Goal: Task Accomplishment & Management: Use online tool/utility

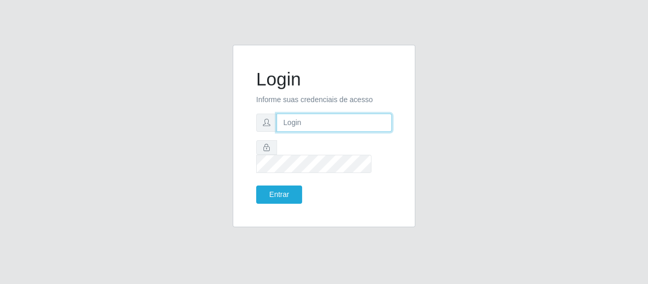
click at [292, 120] on input "text" at bounding box center [333, 123] width 115 height 18
click at [298, 129] on input "[EMAIL_ADDRESS][DOMAIN_NAME]" at bounding box center [333, 123] width 115 height 18
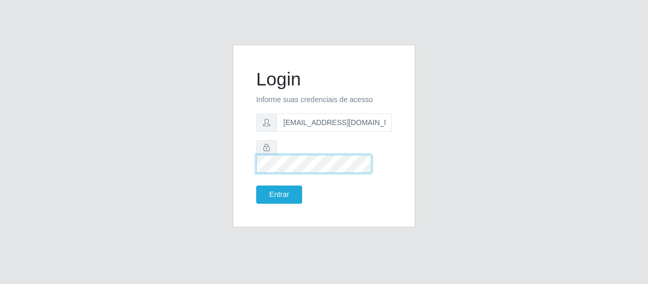
click at [256, 186] on button "Entrar" at bounding box center [279, 195] width 46 height 18
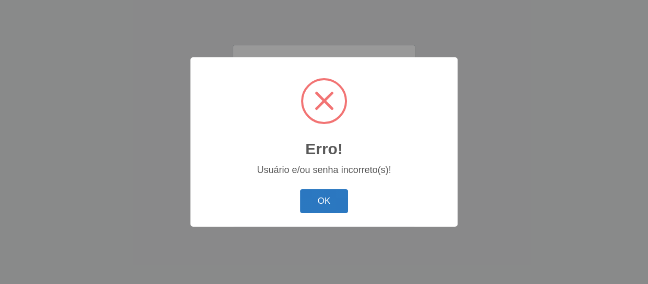
click at [327, 199] on button "OK" at bounding box center [324, 201] width 48 height 25
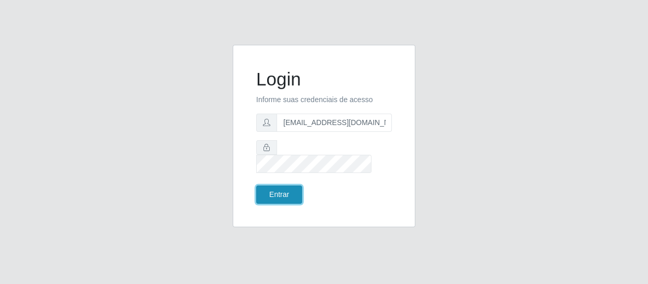
click at [281, 192] on button "Entrar" at bounding box center [279, 195] width 46 height 18
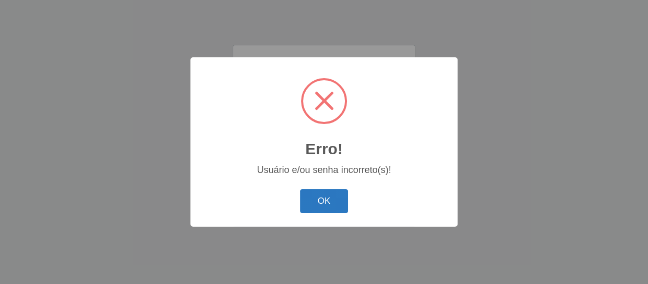
click at [327, 200] on button "OK" at bounding box center [324, 201] width 48 height 25
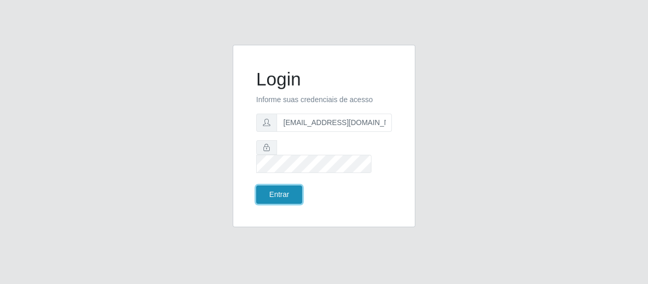
click at [287, 188] on button "Entrar" at bounding box center [279, 195] width 46 height 18
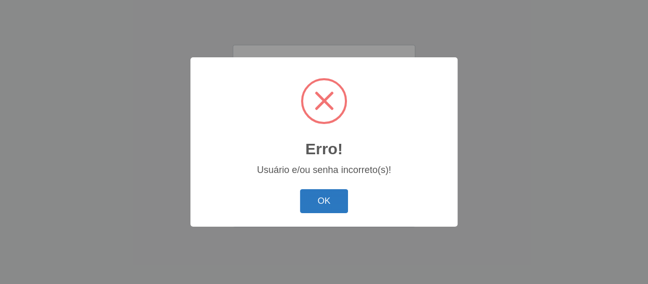
click at [327, 194] on button "OK" at bounding box center [324, 201] width 48 height 25
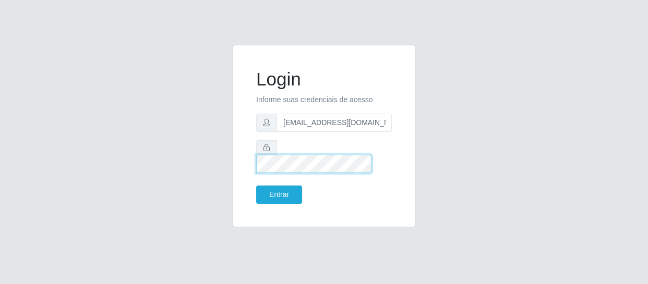
click at [256, 186] on button "Entrar" at bounding box center [279, 195] width 46 height 18
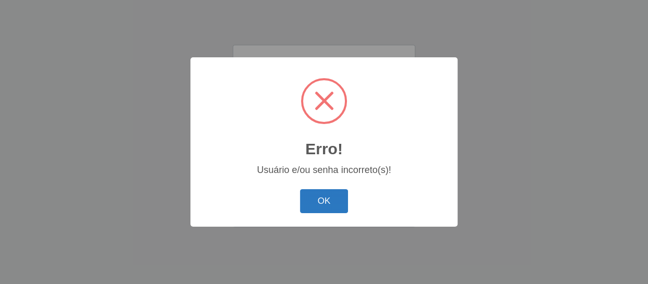
click at [322, 201] on button "OK" at bounding box center [324, 201] width 48 height 25
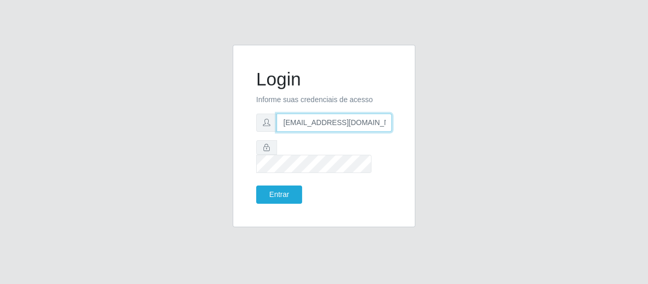
click at [378, 132] on input "[EMAIL_ADDRESS][DOMAIN_NAME]" at bounding box center [333, 123] width 115 height 18
type input "F"
type input "[EMAIL_ADDRESS][DOMAIN_NAME]"
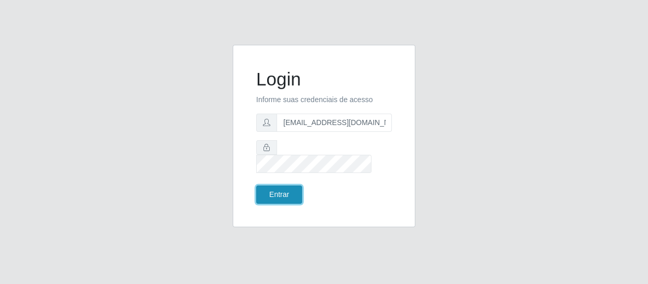
click at [293, 186] on button "Entrar" at bounding box center [279, 195] width 46 height 18
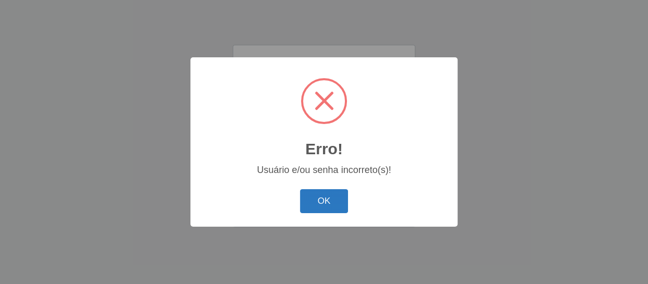
click at [320, 195] on button "OK" at bounding box center [324, 201] width 48 height 25
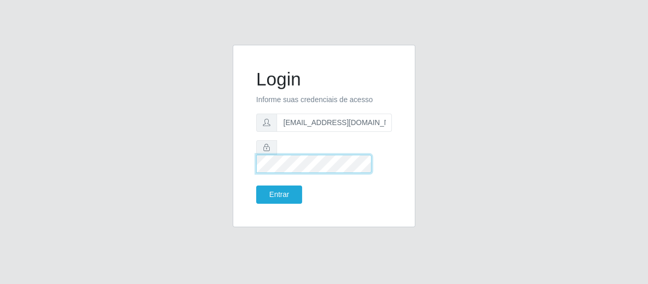
click at [256, 186] on button "Entrar" at bounding box center [279, 195] width 46 height 18
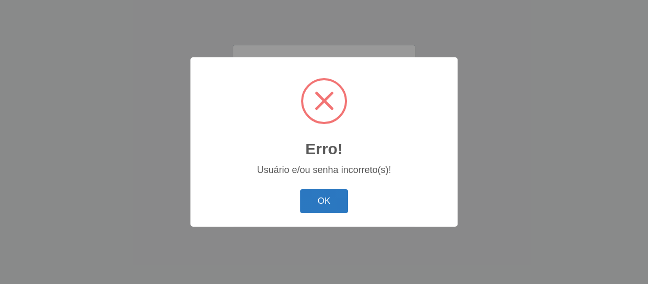
click at [308, 207] on button "OK" at bounding box center [324, 201] width 48 height 25
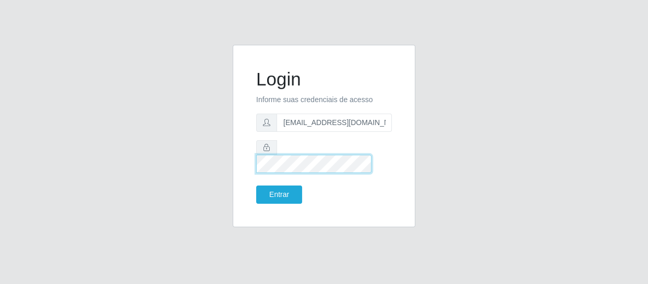
click at [256, 186] on button "Entrar" at bounding box center [279, 195] width 46 height 18
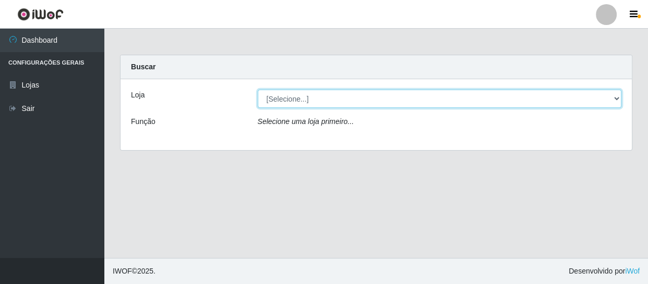
click at [614, 99] on select "[Selecione...] SuperFácil Atacado - São Gonçalo do Amarante" at bounding box center [440, 99] width 364 height 18
select select "408"
click at [258, 90] on select "[Selecione...] SuperFácil Atacado - São Gonçalo do Amarante" at bounding box center [440, 99] width 364 height 18
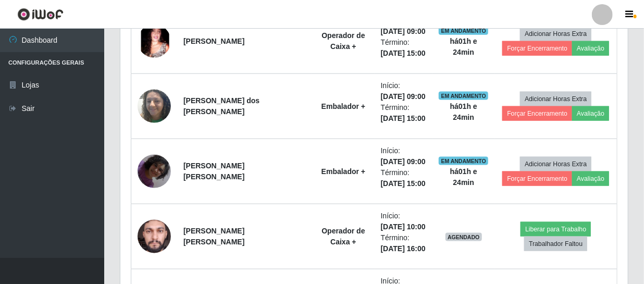
scroll to position [663, 0]
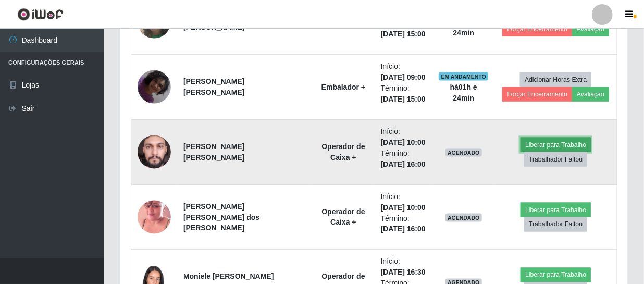
click at [527, 142] on button "Liberar para Trabalho" at bounding box center [556, 145] width 70 height 15
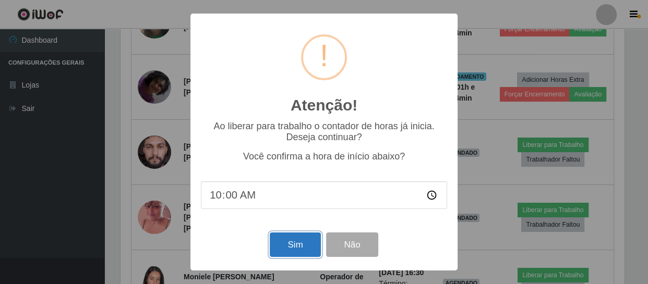
click at [310, 241] on button "Sim" at bounding box center [295, 245] width 51 height 25
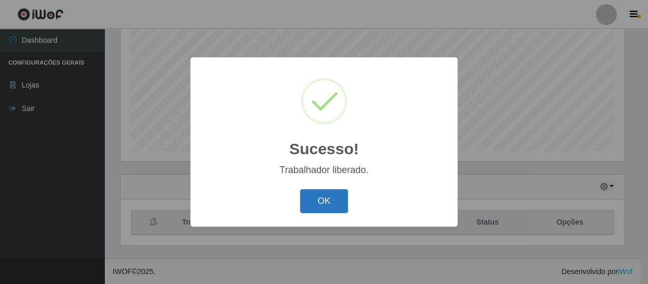
click at [337, 191] on button "OK" at bounding box center [324, 201] width 48 height 25
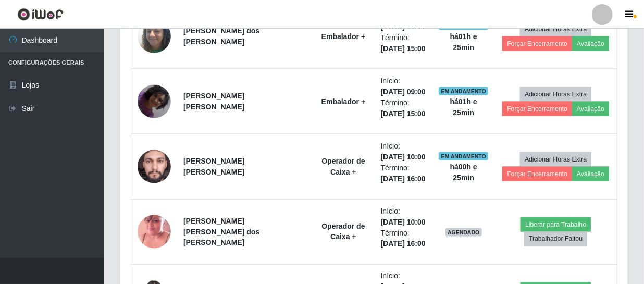
scroll to position [696, 0]
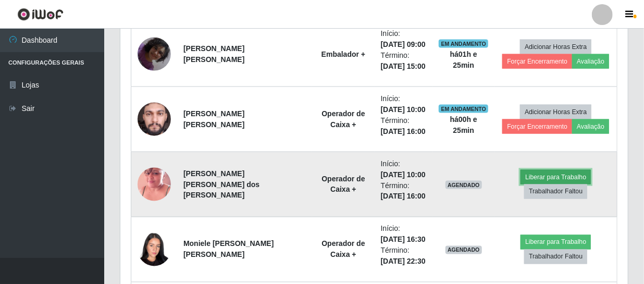
click at [532, 179] on button "Liberar para Trabalho" at bounding box center [556, 177] width 70 height 15
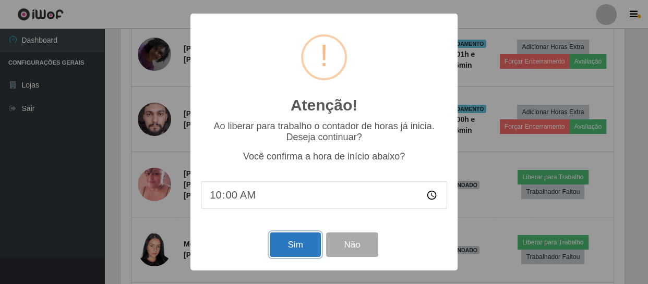
click at [285, 249] on button "Sim" at bounding box center [295, 245] width 51 height 25
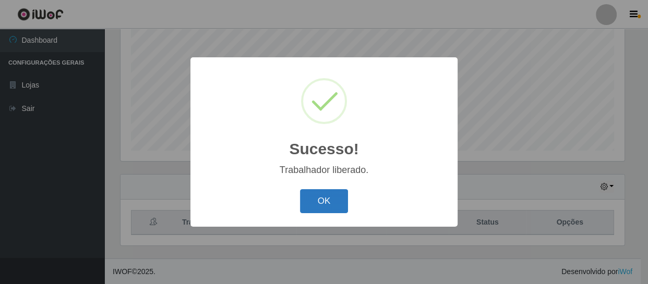
click at [326, 207] on button "OK" at bounding box center [324, 201] width 48 height 25
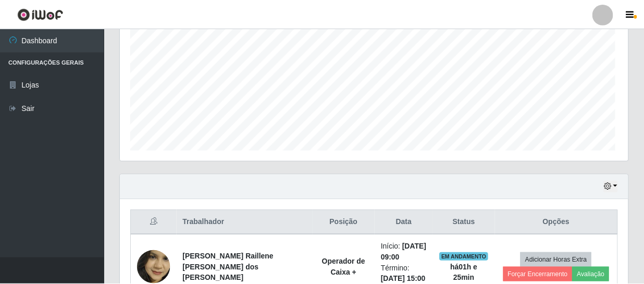
scroll to position [216, 508]
